Goal: Check status: Check status

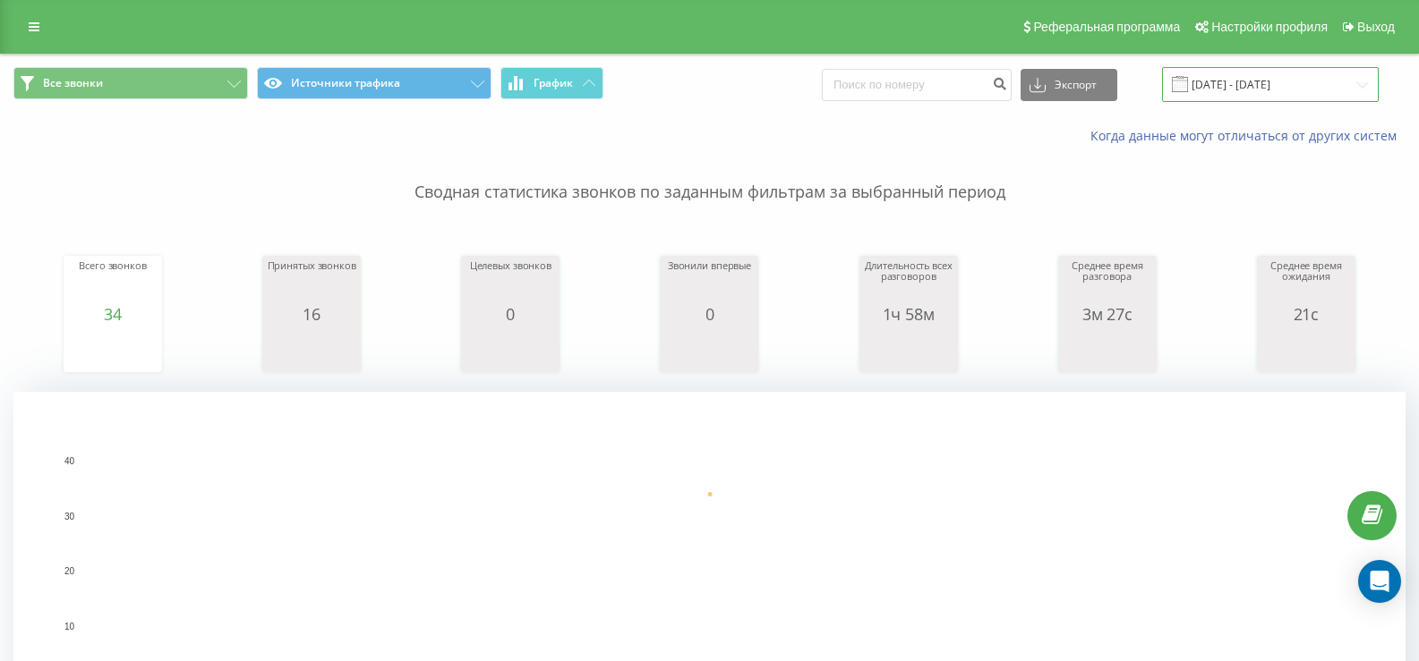
click at [1247, 80] on input "[DATE] - [DATE]" at bounding box center [1270, 84] width 217 height 35
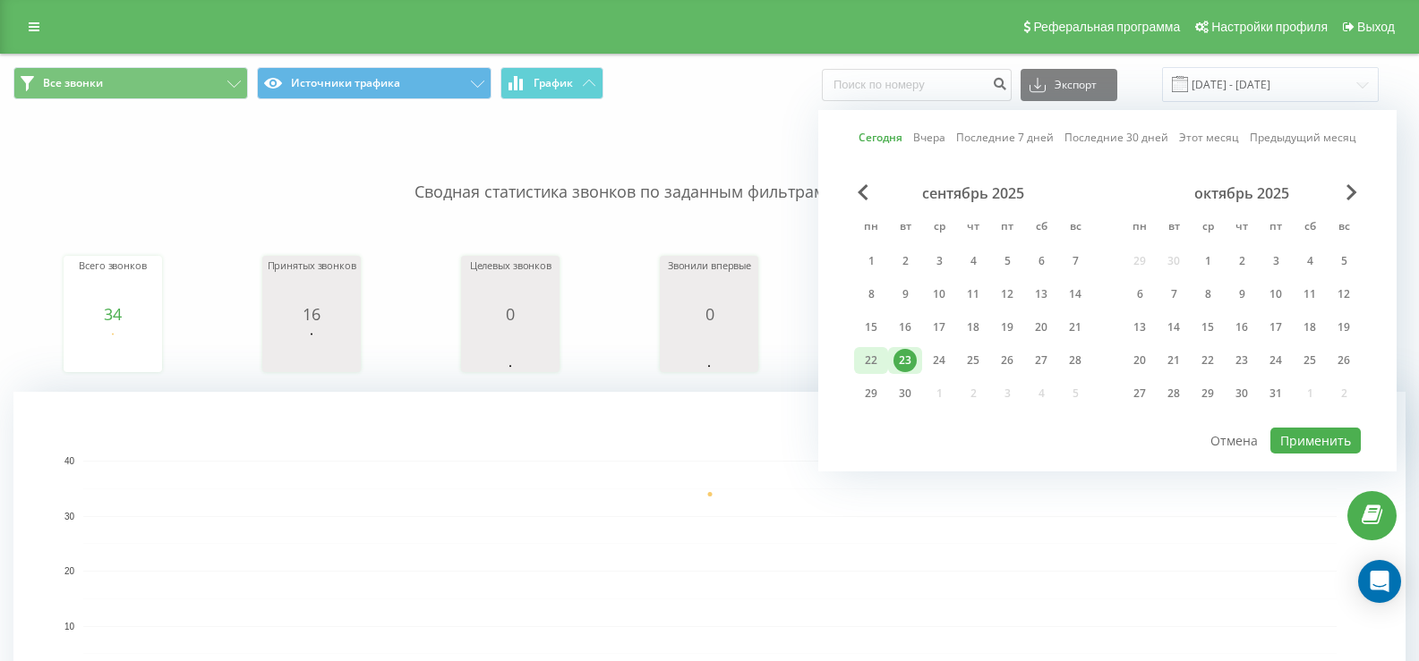
click at [876, 362] on div "22" at bounding box center [870, 360] width 23 height 23
click at [1295, 446] on button "Применить" at bounding box center [1315, 441] width 90 height 26
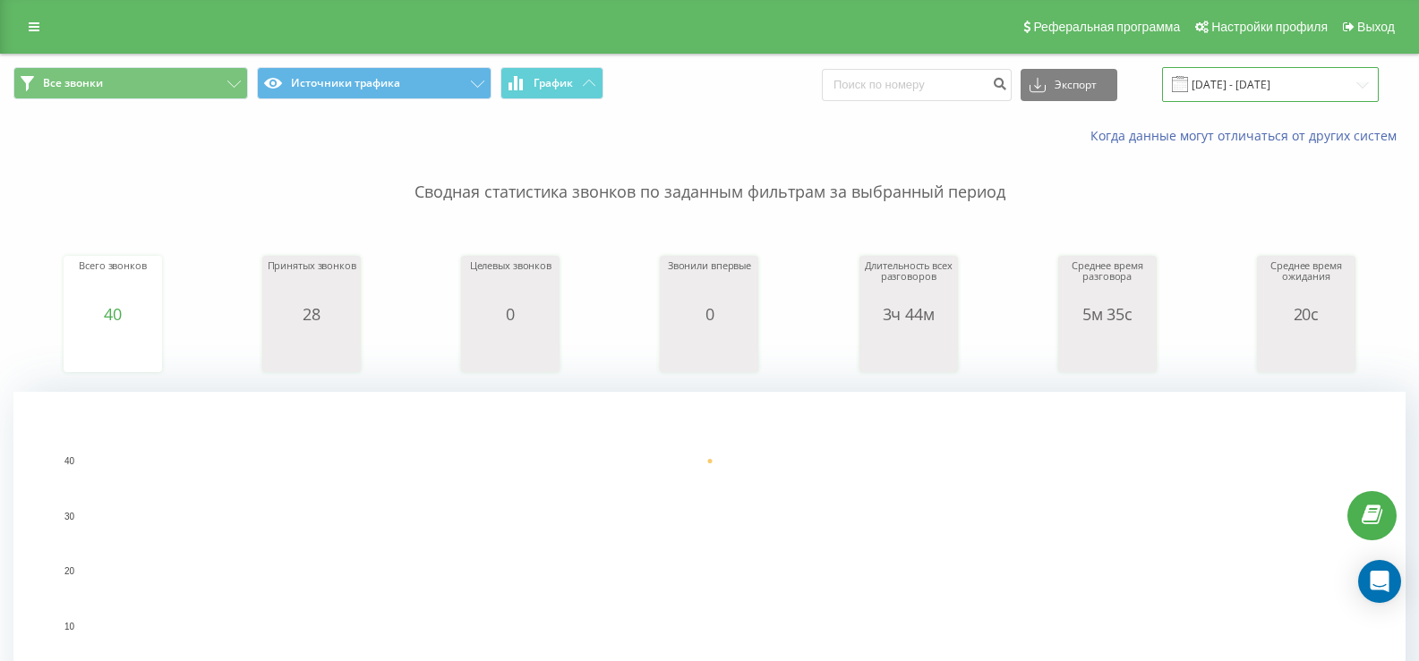
click at [1283, 89] on input "[DATE] - [DATE]" at bounding box center [1270, 84] width 217 height 35
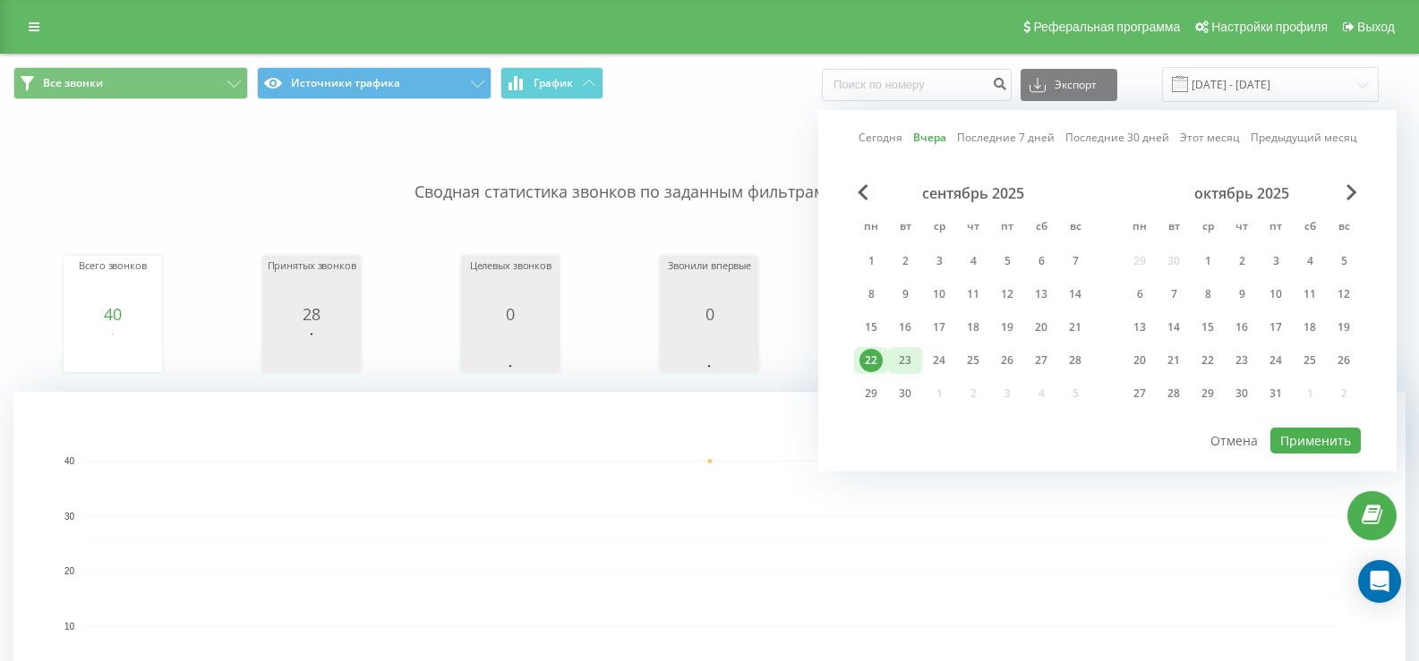
click at [899, 356] on div "23" at bounding box center [904, 360] width 23 height 23
click at [1300, 452] on button "Применить" at bounding box center [1315, 441] width 90 height 26
type input "[DATE] - [DATE]"
